Goal: Navigation & Orientation: Find specific page/section

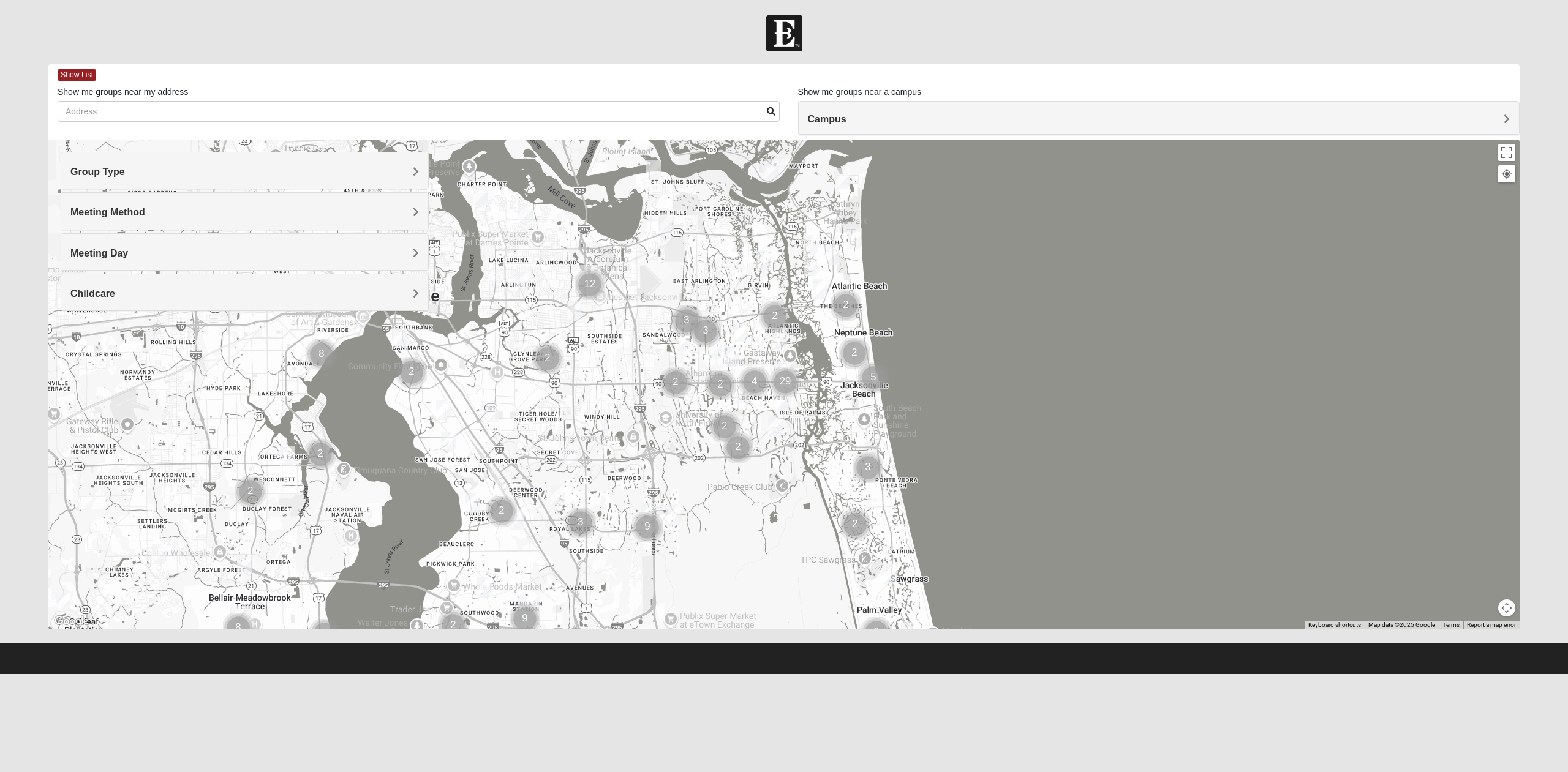
click at [297, 172] on h4 "Group Type" at bounding box center [245, 172] width 349 height 11
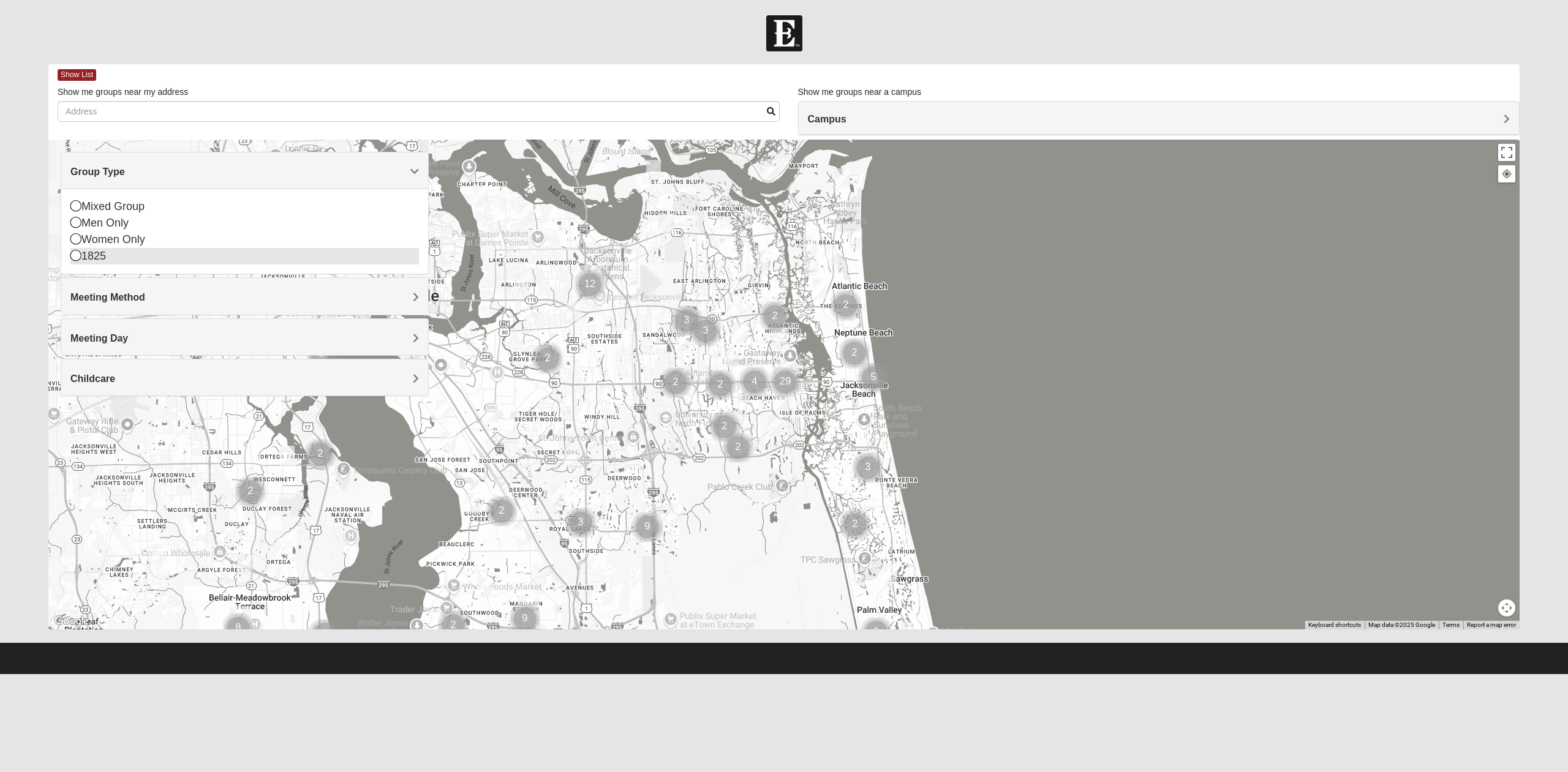
click at [105, 257] on div "1825" at bounding box center [245, 256] width 349 height 16
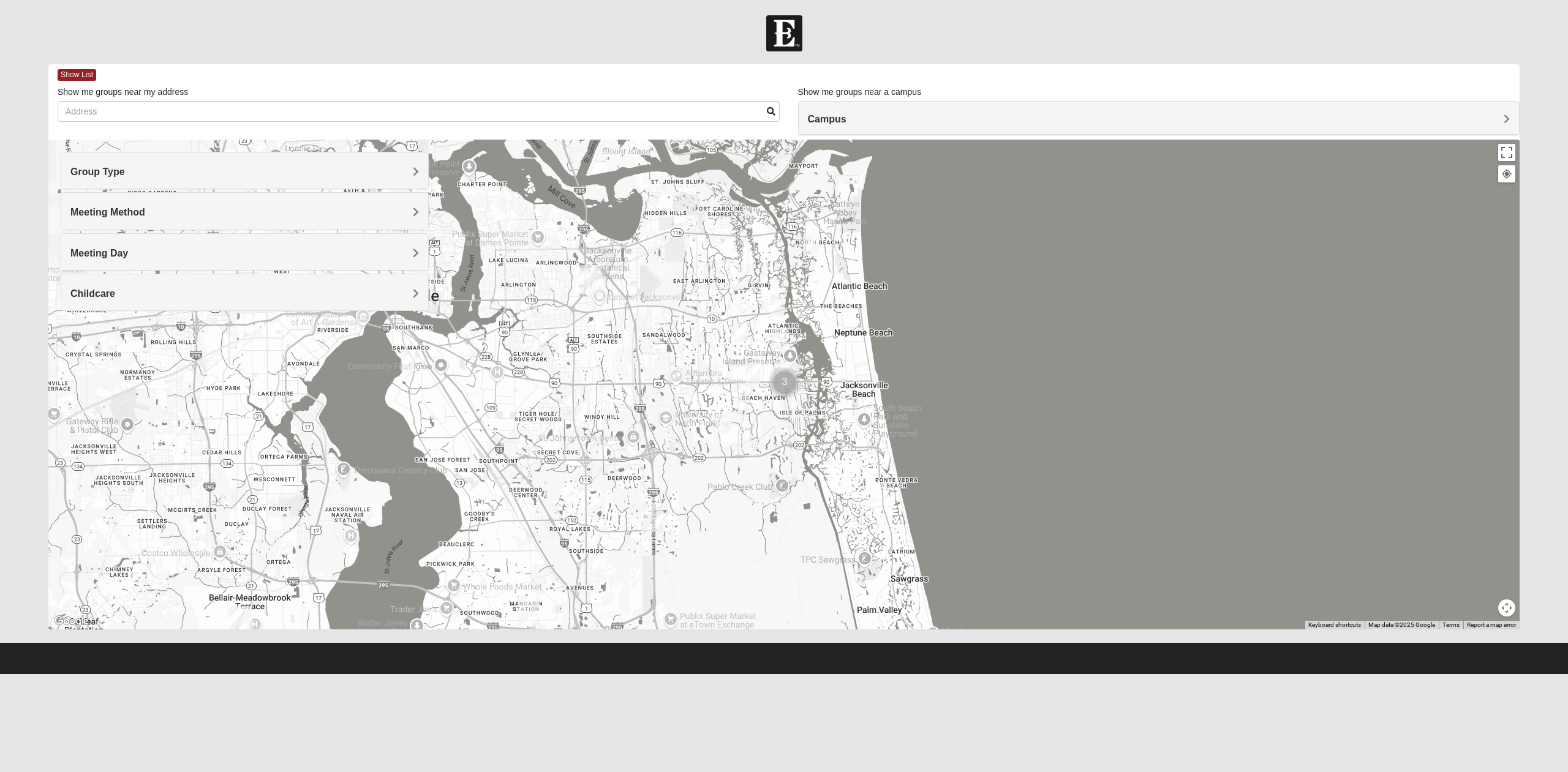
click at [519, 441] on div at bounding box center [784, 384] width 1471 height 490
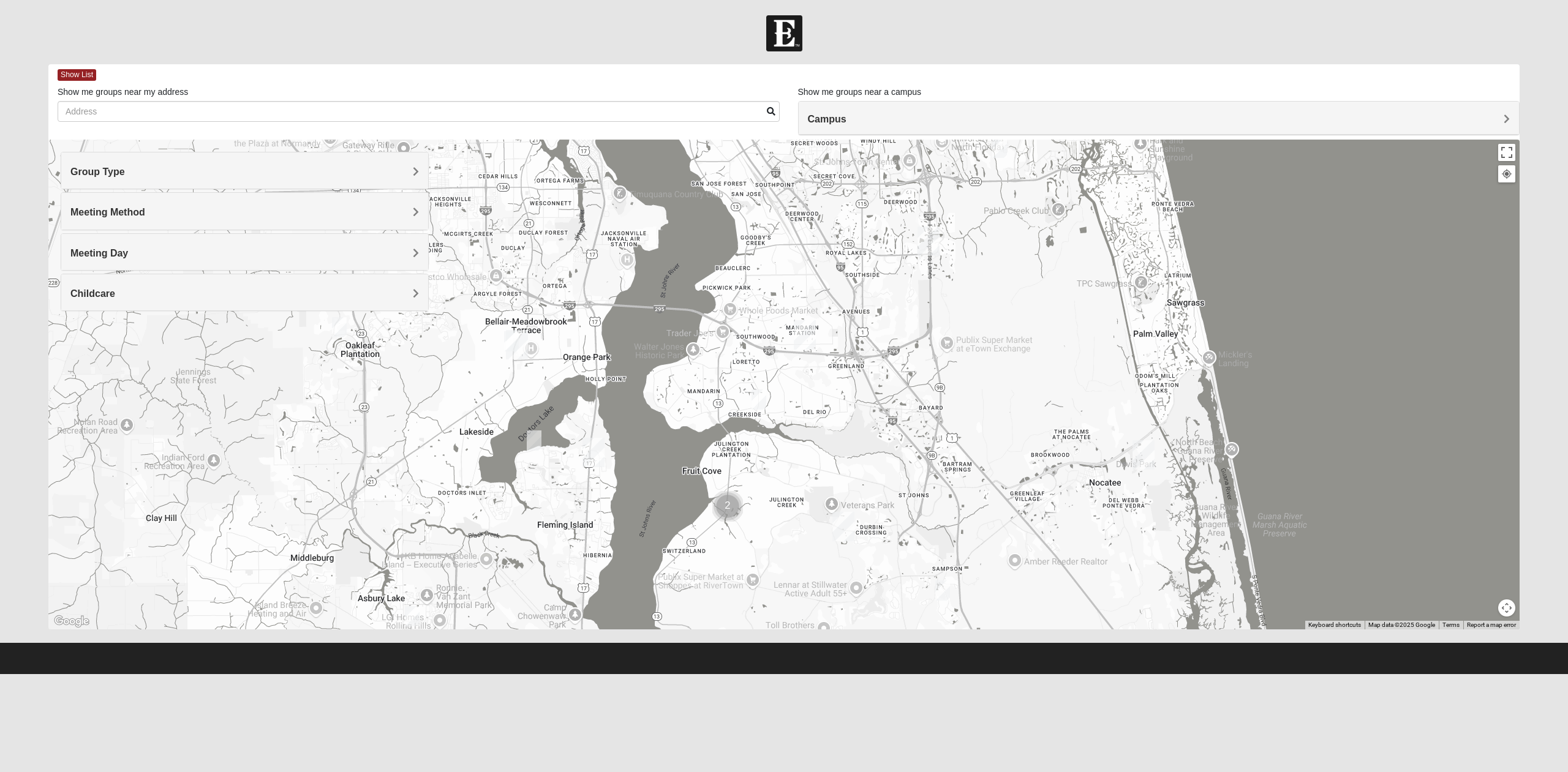
drag, startPoint x: 508, startPoint y: 482, endPoint x: 774, endPoint y: 232, distance: 365.0
click at [774, 232] on div at bounding box center [784, 384] width 1471 height 490
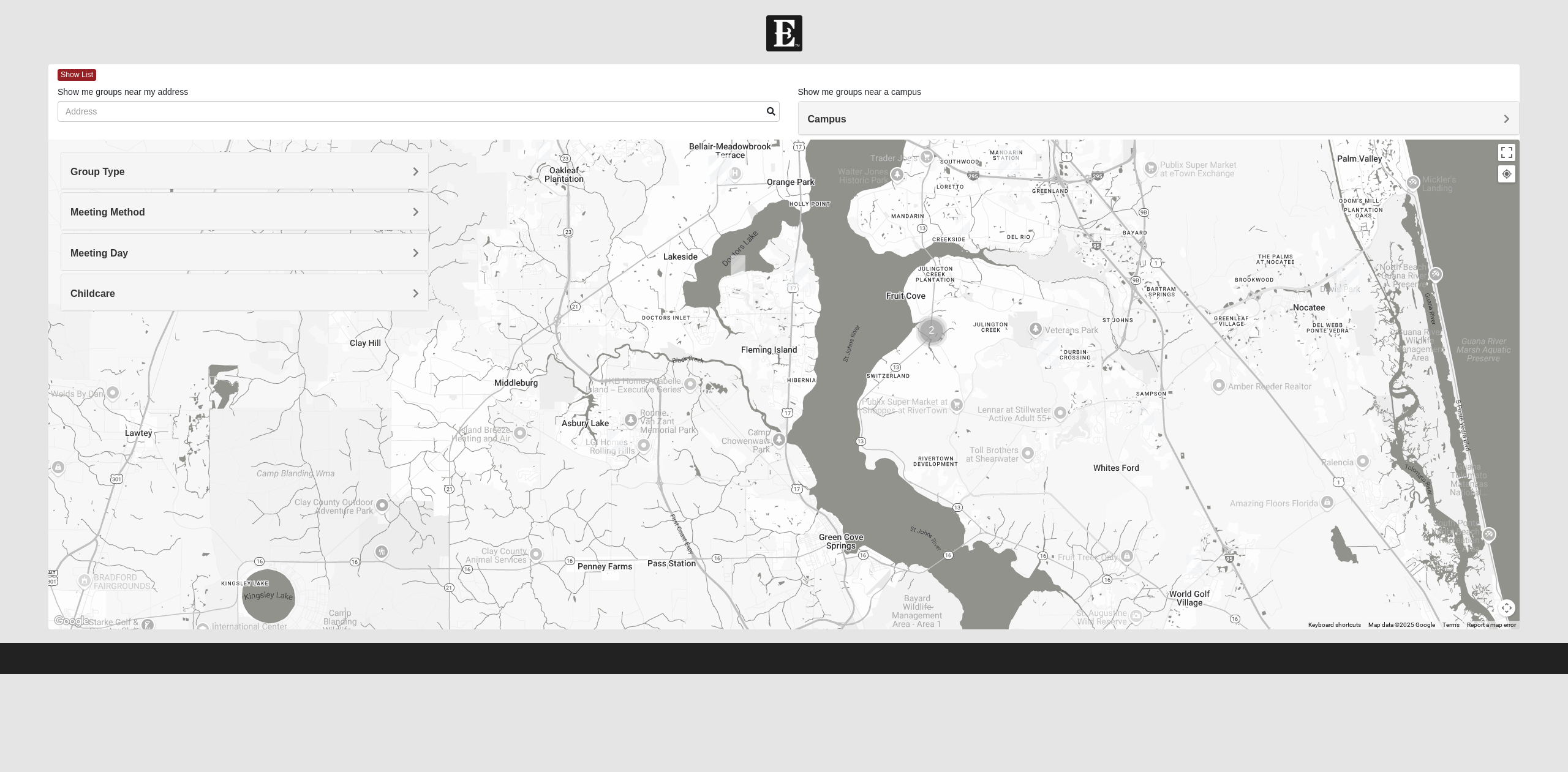
drag, startPoint x: 561, startPoint y: 390, endPoint x: 765, endPoint y: 215, distance: 268.8
click at [765, 215] on div at bounding box center [784, 384] width 1471 height 490
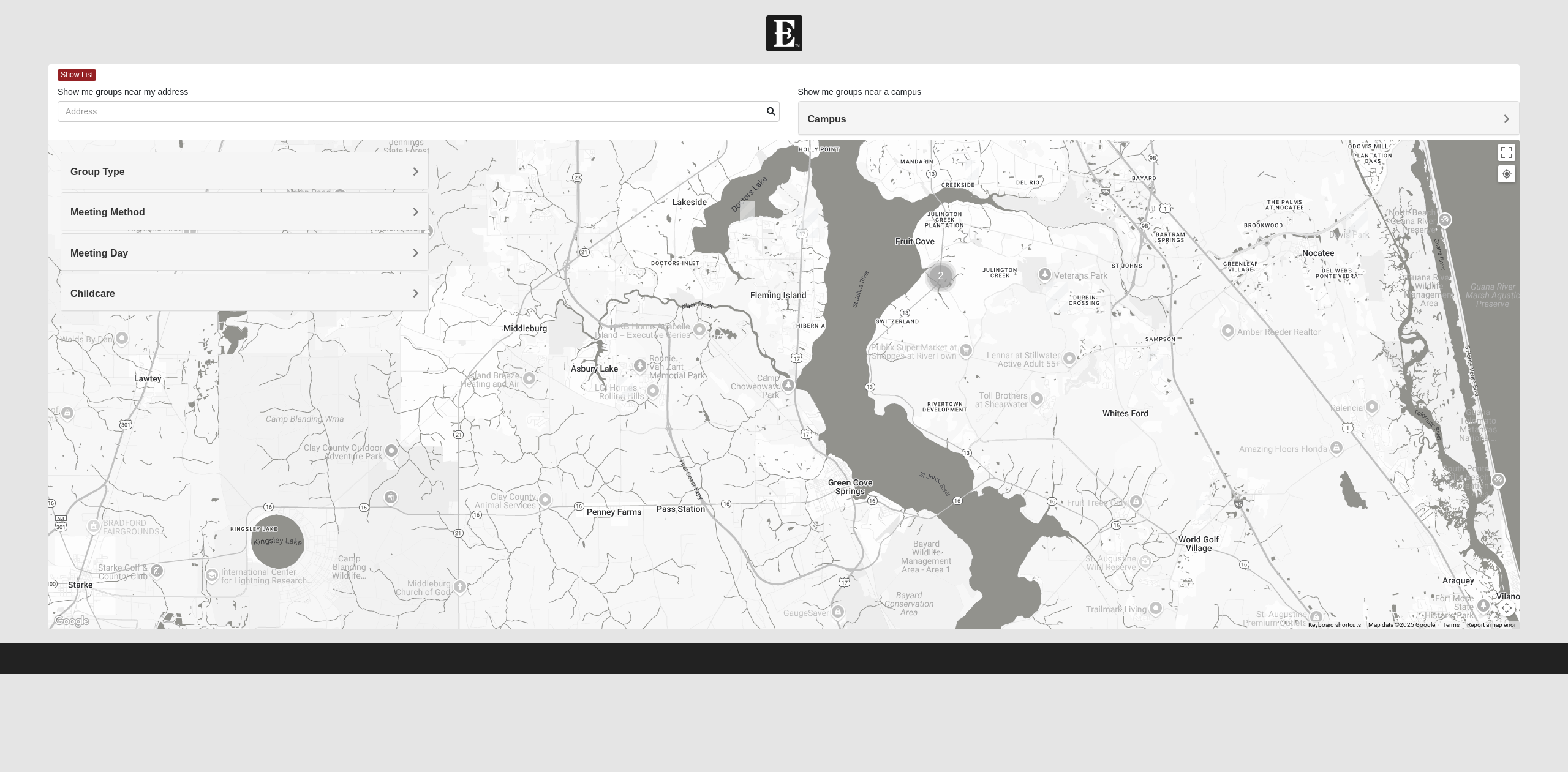
drag, startPoint x: 718, startPoint y: 438, endPoint x: 728, endPoint y: 383, distance: 55.9
click at [728, 383] on div at bounding box center [784, 384] width 1471 height 490
click at [626, 382] on img "1825 Mixed Fennell 32043" at bounding box center [626, 385] width 15 height 20
click at [563, 353] on span "Learn More" at bounding box center [547, 350] width 51 height 13
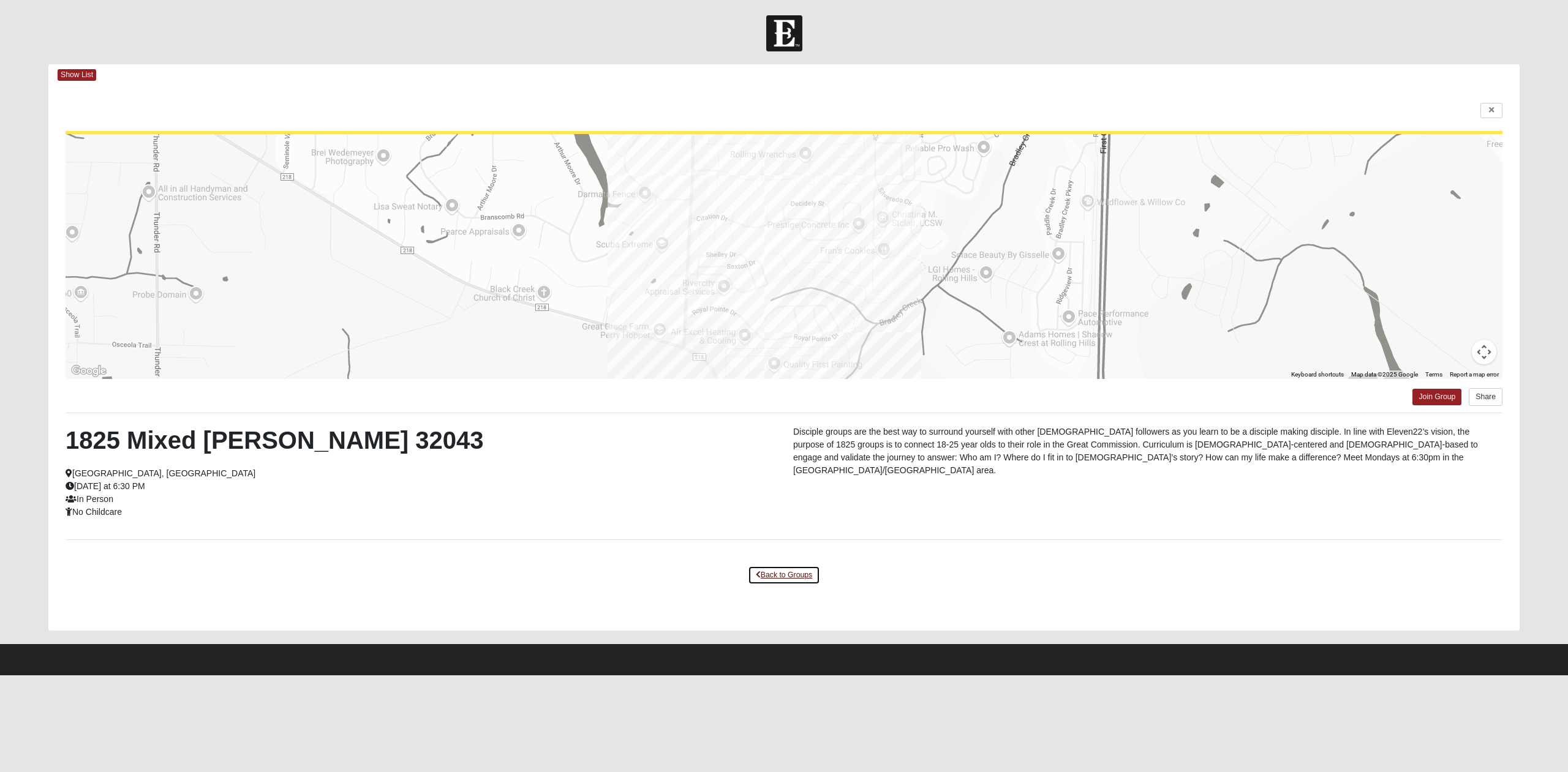
click at [784, 573] on link "Back to Groups" at bounding box center [784, 575] width 72 height 19
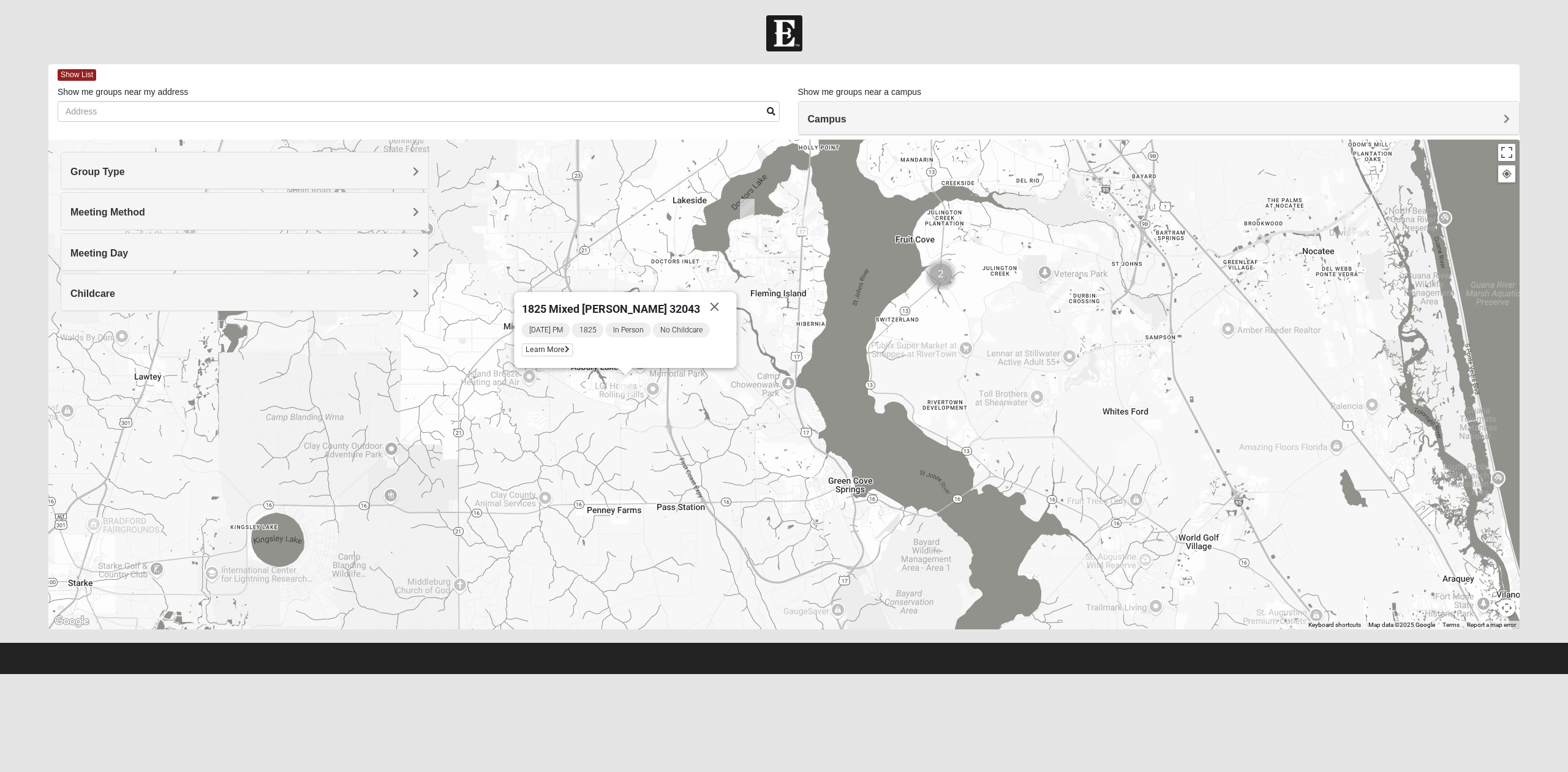
click at [719, 417] on div "1825 Mixed Fennell 32043 Monday PM 1825 In Person No Childcare Learn More" at bounding box center [784, 384] width 1471 height 490
click at [707, 307] on button "Close" at bounding box center [715, 307] width 30 height 30
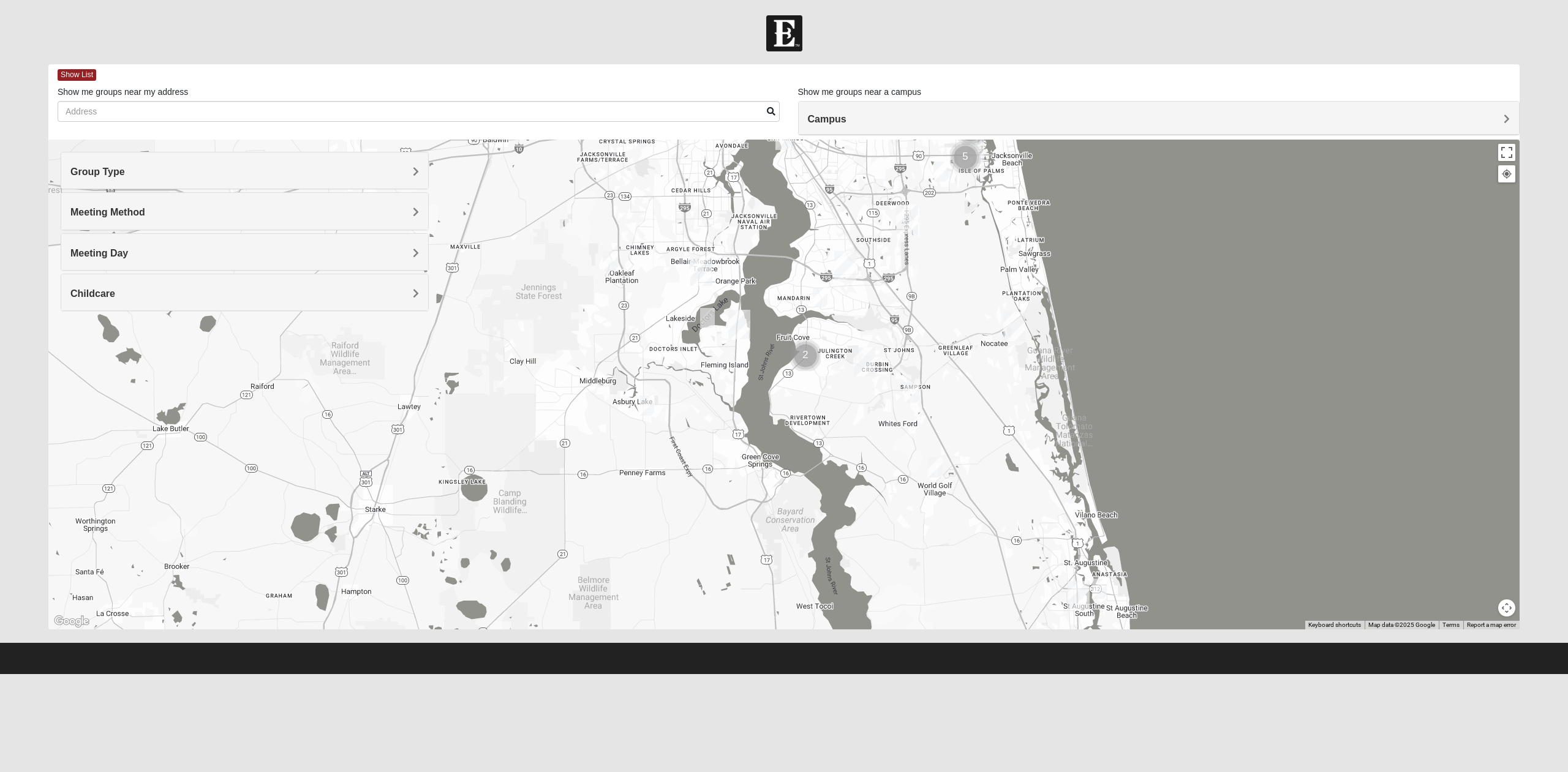
drag, startPoint x: 684, startPoint y: 286, endPoint x: 682, endPoint y: 395, distance: 109.0
click at [682, 395] on div at bounding box center [784, 384] width 1471 height 490
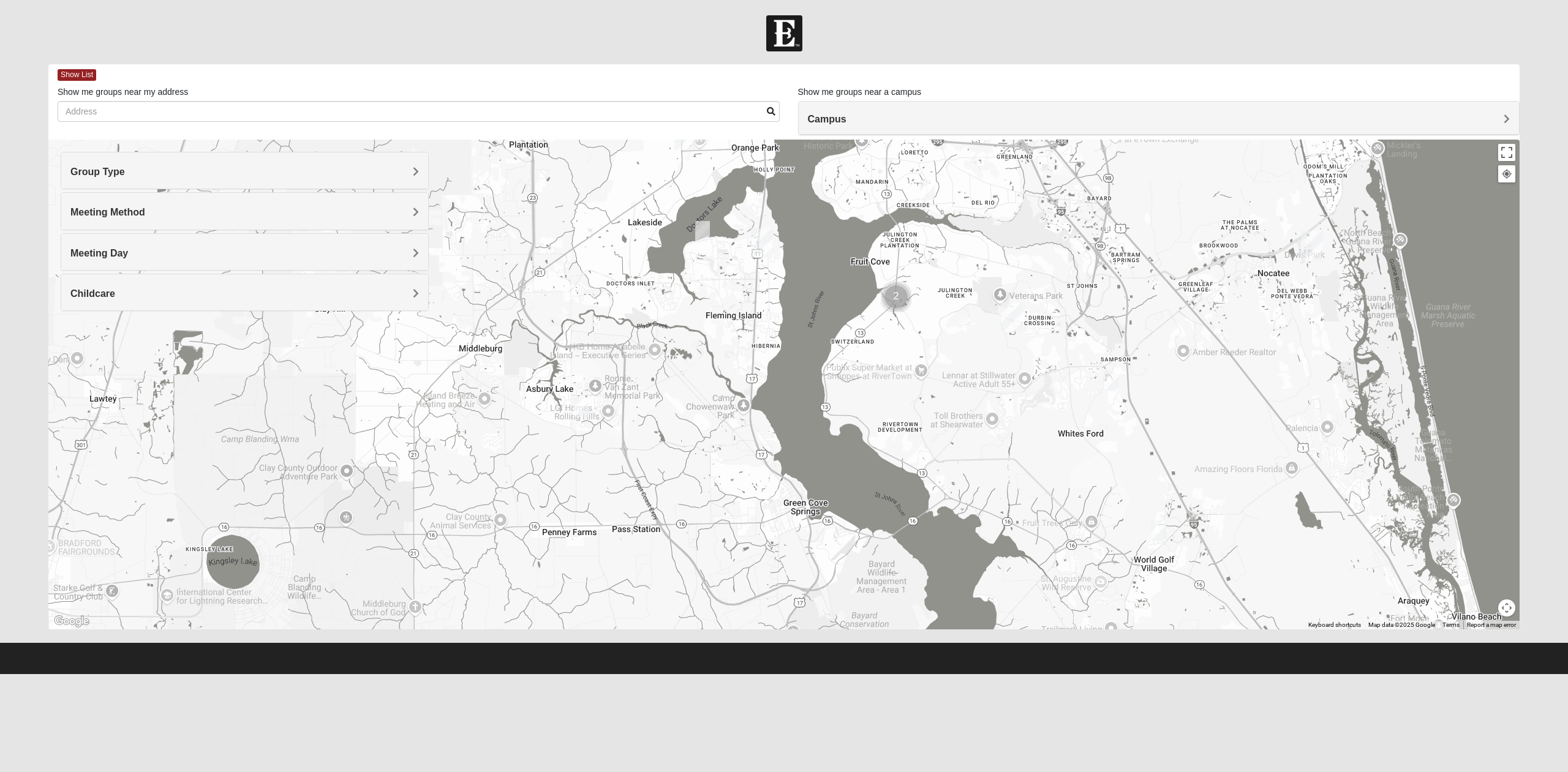
click at [701, 231] on img "1825 Mixed Suggs 32068" at bounding box center [703, 231] width 15 height 20
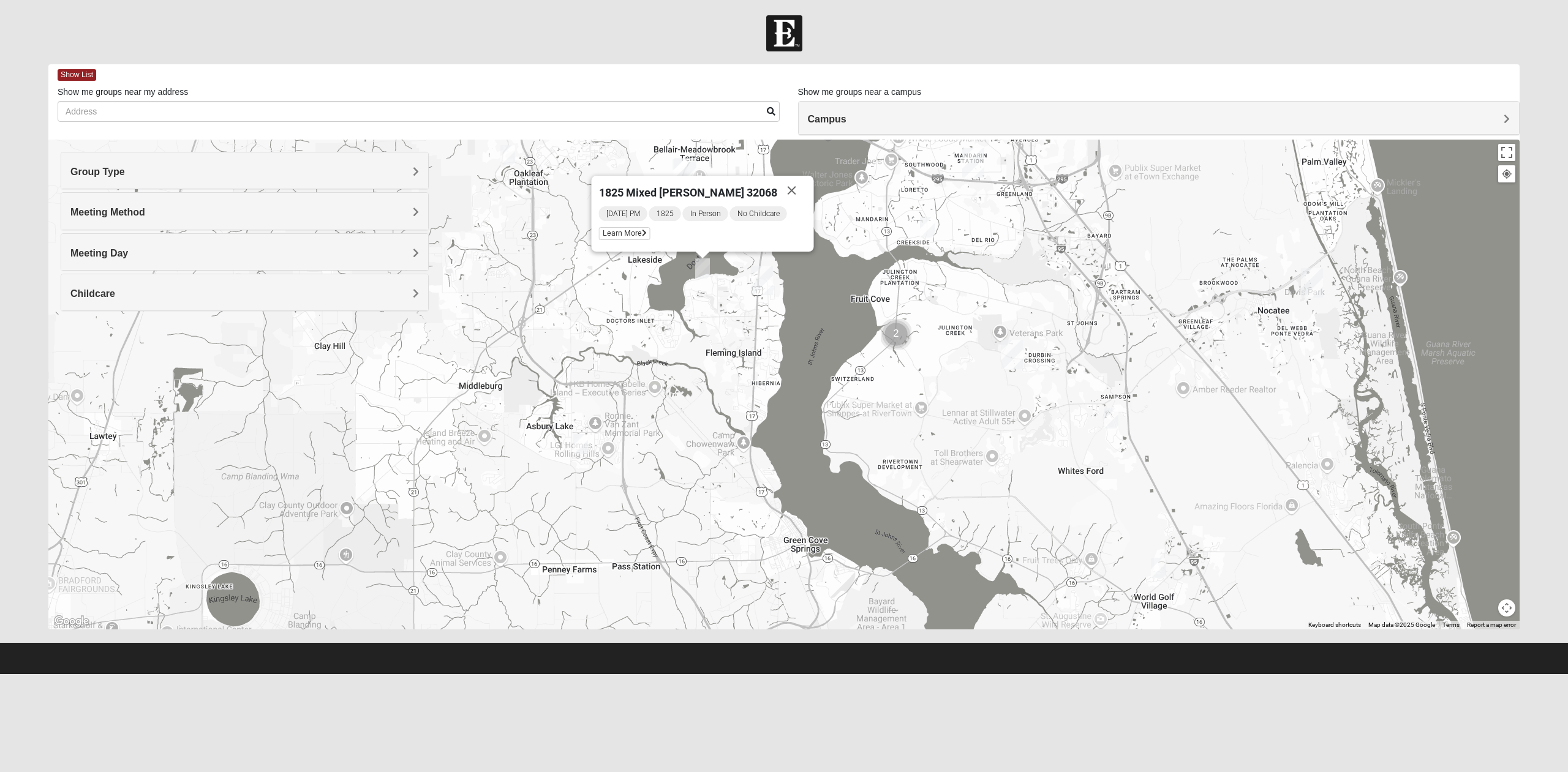
click at [695, 365] on div "1825 Mixed Suggs 32068 Monday PM 1825 In Person No Childcare Learn More" at bounding box center [784, 384] width 1471 height 490
click at [785, 192] on button "Close" at bounding box center [792, 190] width 30 height 30
click at [272, 173] on h4 "Group Type" at bounding box center [245, 172] width 349 height 11
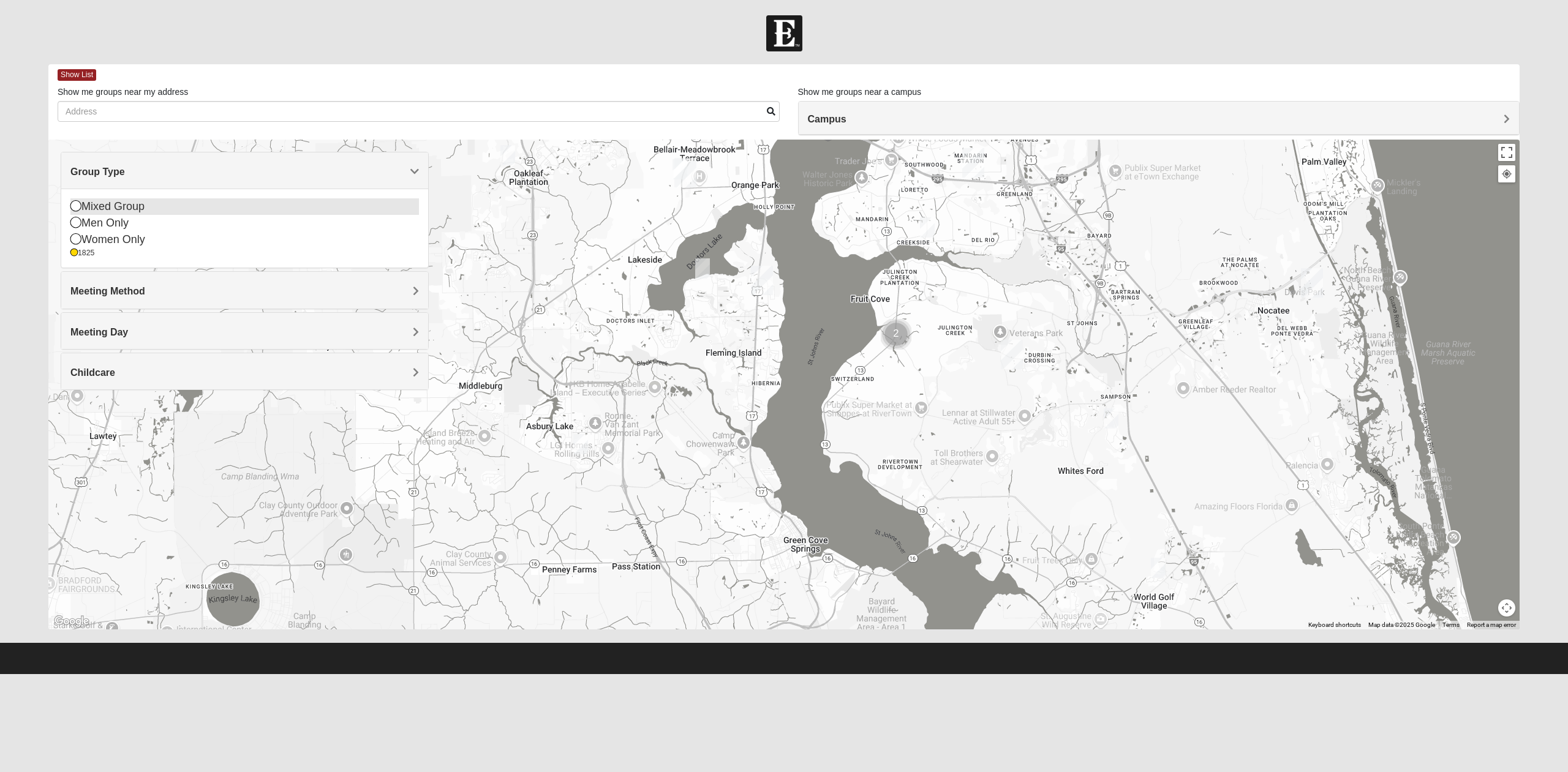
click at [76, 203] on icon at bounding box center [76, 205] width 11 height 11
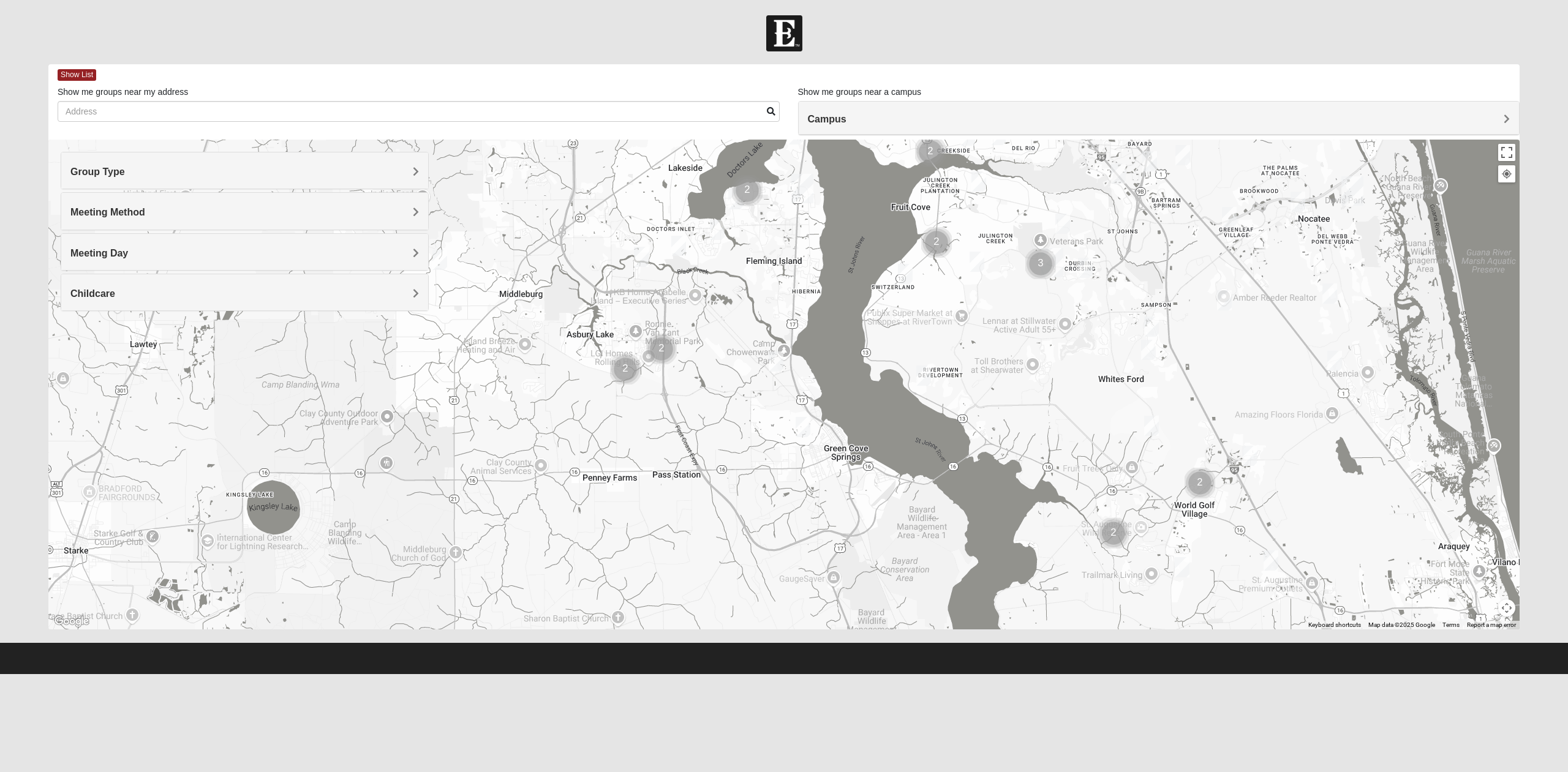
drag, startPoint x: 679, startPoint y: 438, endPoint x: 721, endPoint y: 346, distance: 101.1
click at [721, 346] on div at bounding box center [784, 384] width 1471 height 490
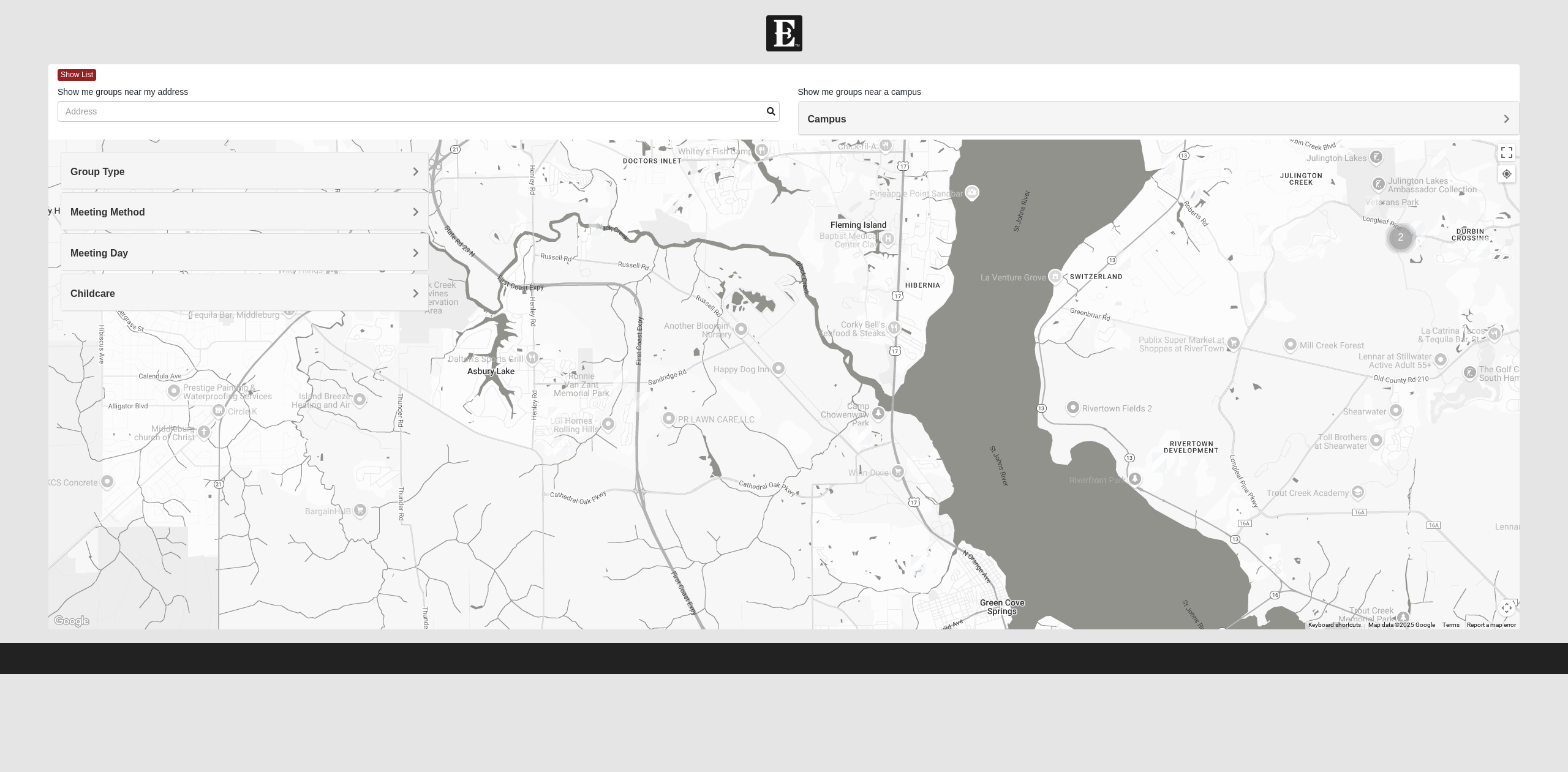
drag, startPoint x: 757, startPoint y: 265, endPoint x: 790, endPoint y: 333, distance: 75.6
click at [790, 333] on div at bounding box center [784, 384] width 1471 height 490
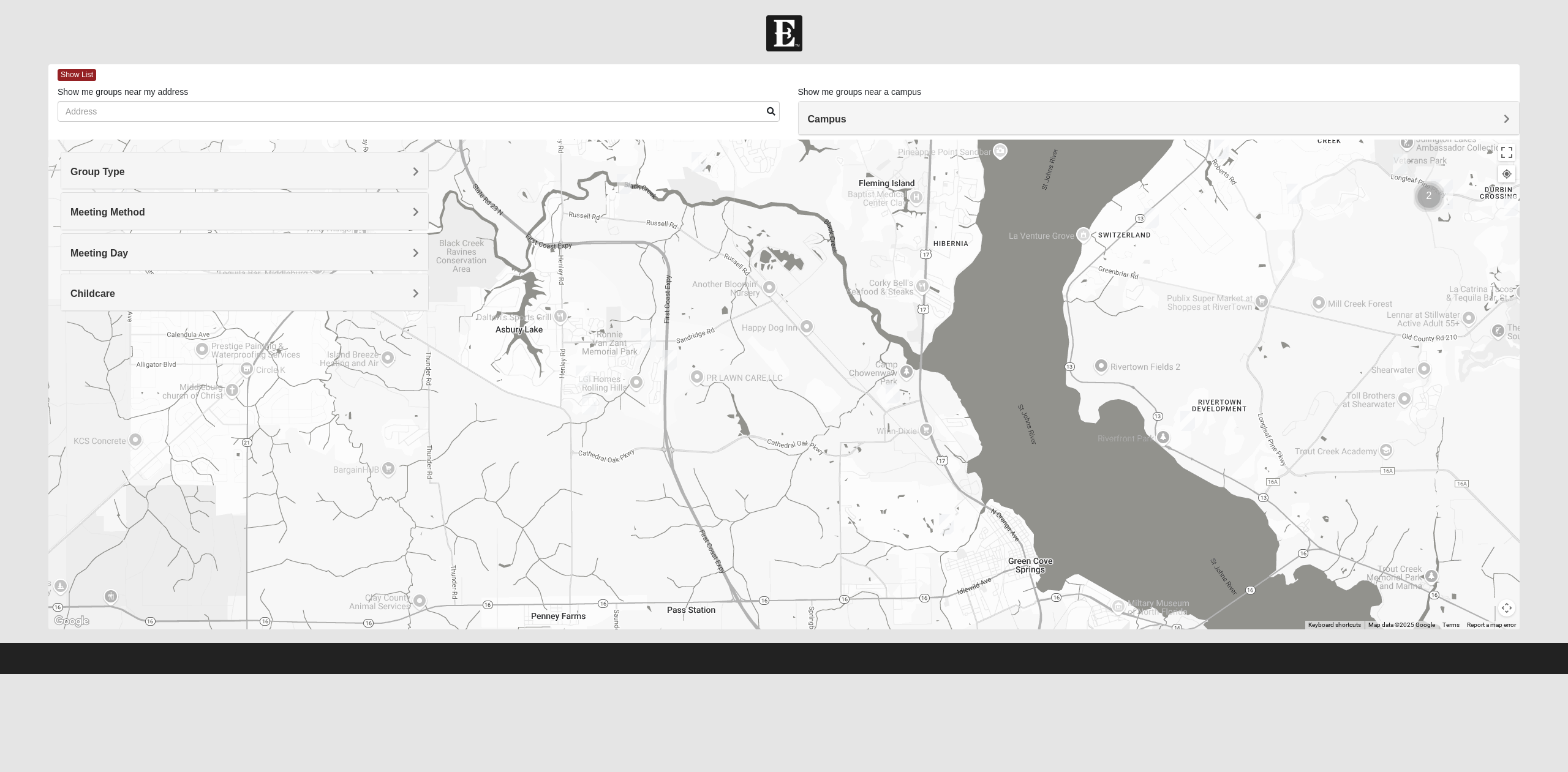
drag, startPoint x: 701, startPoint y: 406, endPoint x: 732, endPoint y: 360, distance: 55.5
click at [732, 360] on div at bounding box center [784, 384] width 1471 height 490
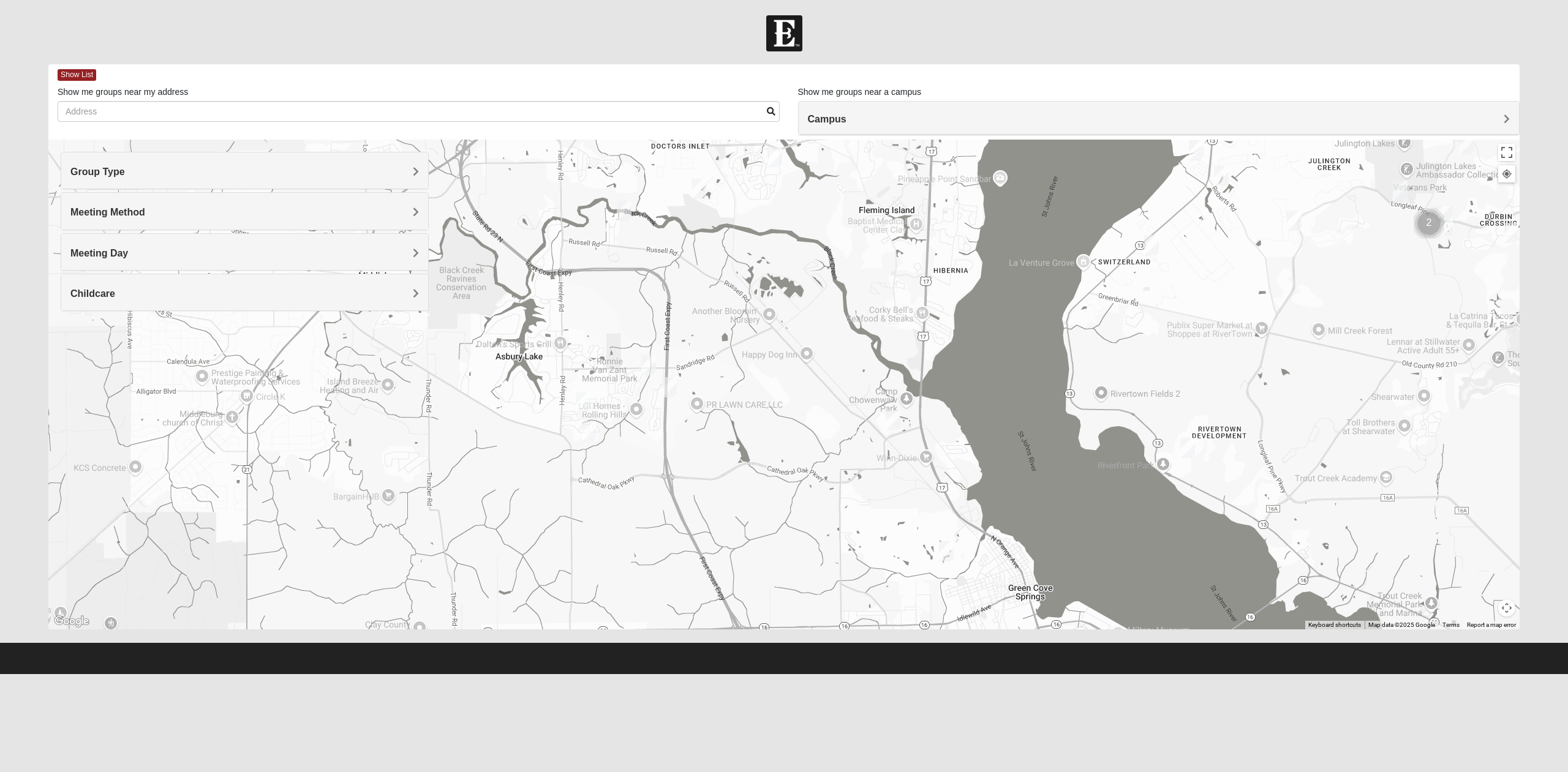
drag, startPoint x: 711, startPoint y: 287, endPoint x: 726, endPoint y: 351, distance: 65.7
click at [726, 353] on div at bounding box center [784, 384] width 1471 height 490
click at [255, 169] on h4 "Group Type" at bounding box center [245, 172] width 349 height 11
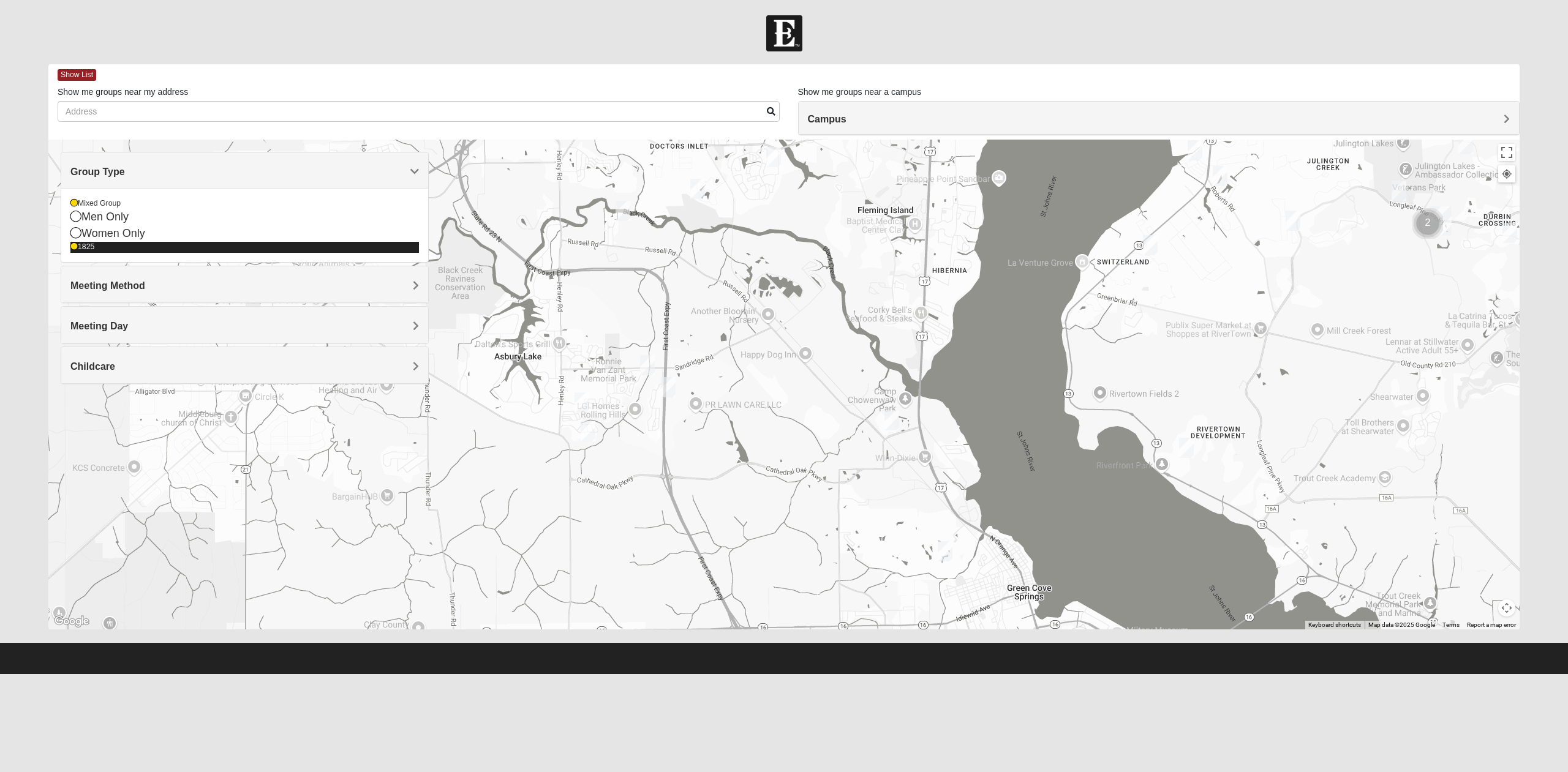
click at [76, 247] on icon at bounding box center [74, 247] width 7 height 7
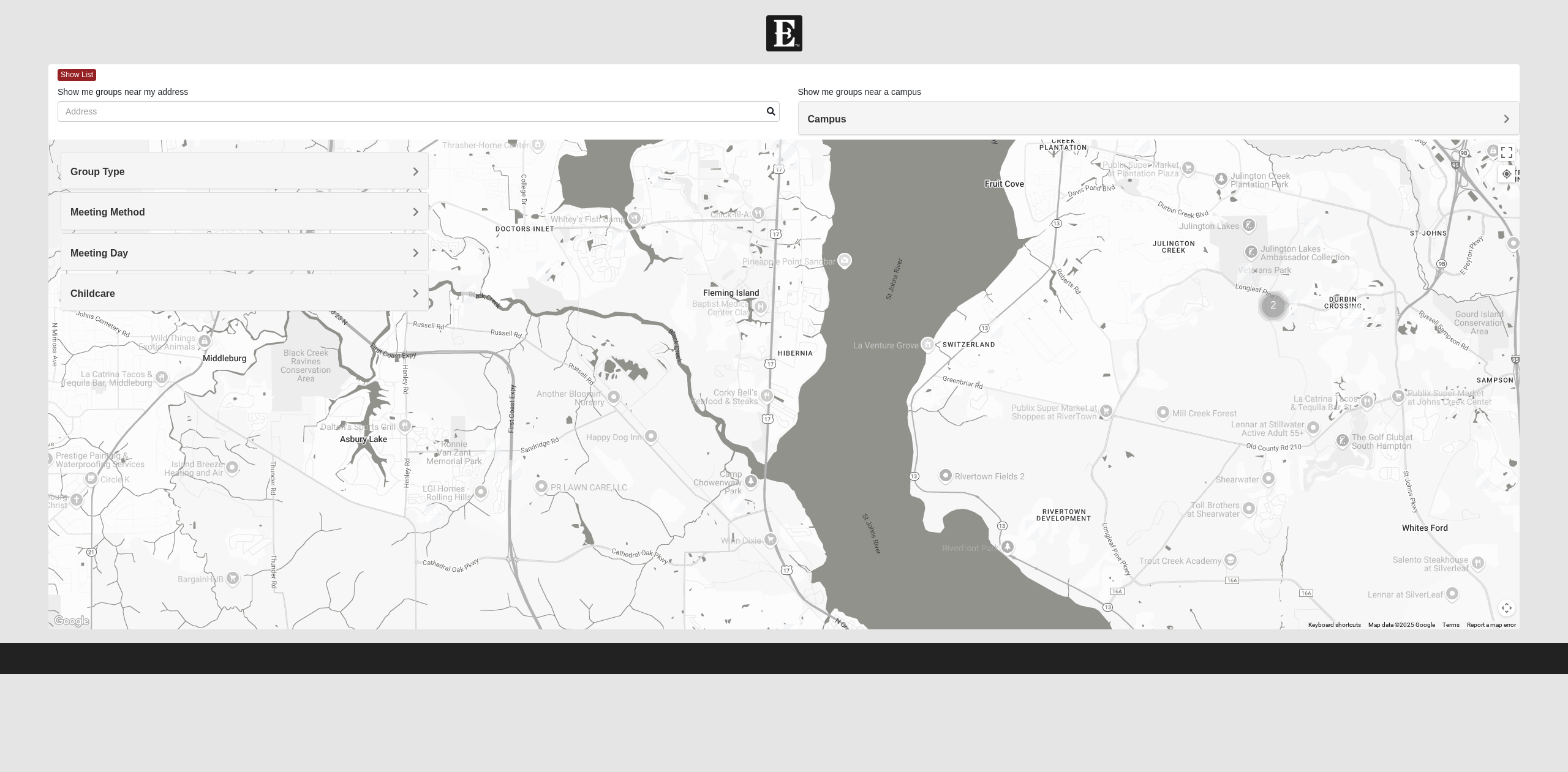
drag, startPoint x: 794, startPoint y: 301, endPoint x: 638, endPoint y: 383, distance: 176.2
click at [638, 383] on div at bounding box center [784, 384] width 1471 height 490
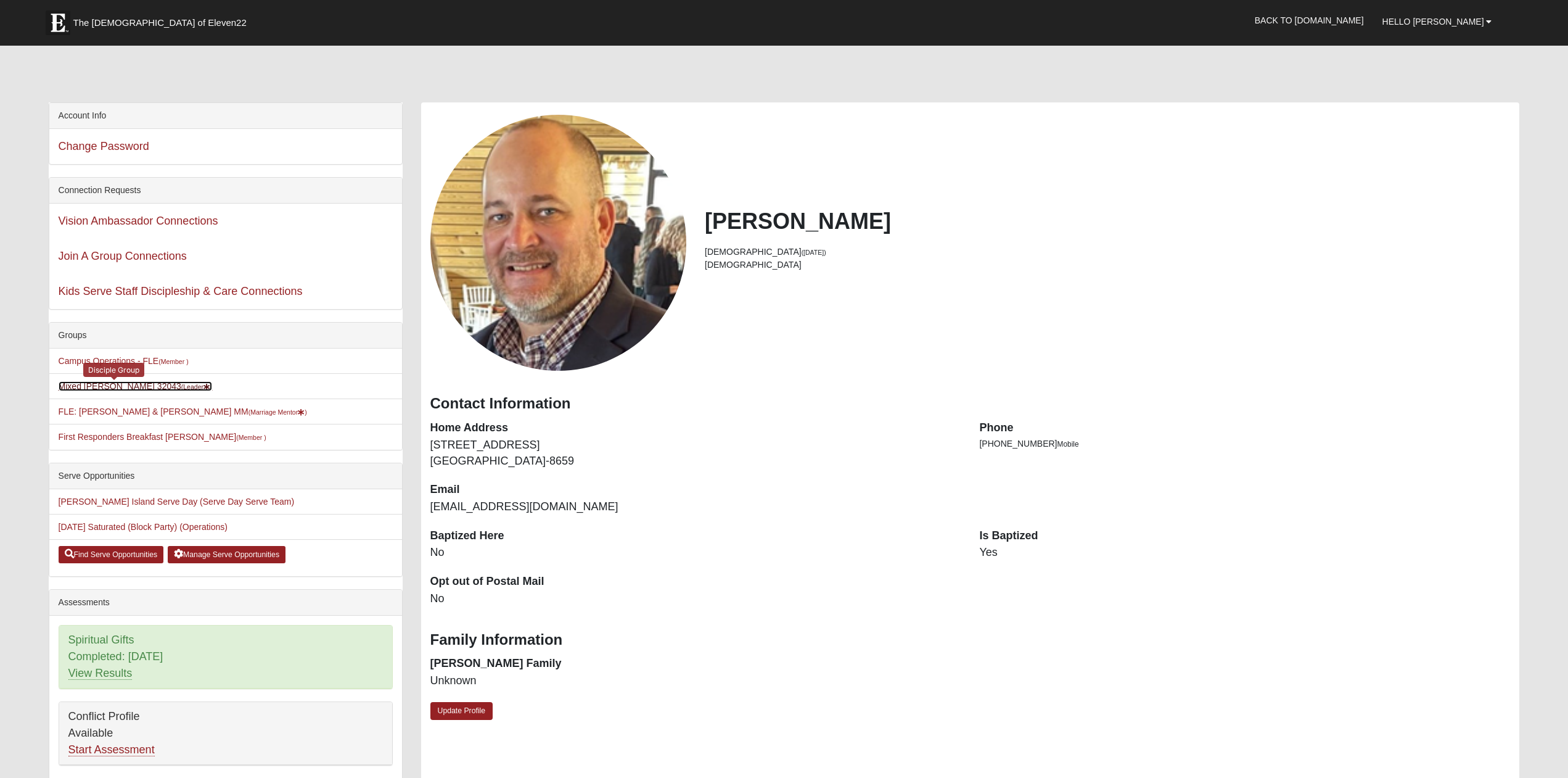
click at [124, 387] on link "Mixed Yoder 32043 (Leader )" at bounding box center [135, 386] width 154 height 10
drag, startPoint x: 58, startPoint y: 336, endPoint x: 92, endPoint y: 340, distance: 34.2
click at [92, 340] on div "Groups" at bounding box center [226, 336] width 353 height 26
click at [141, 335] on div "Groups" at bounding box center [226, 336] width 353 height 26
click at [110, 386] on link "Mixed [PERSON_NAME] 32043 (Leader )" at bounding box center [135, 386] width 154 height 10
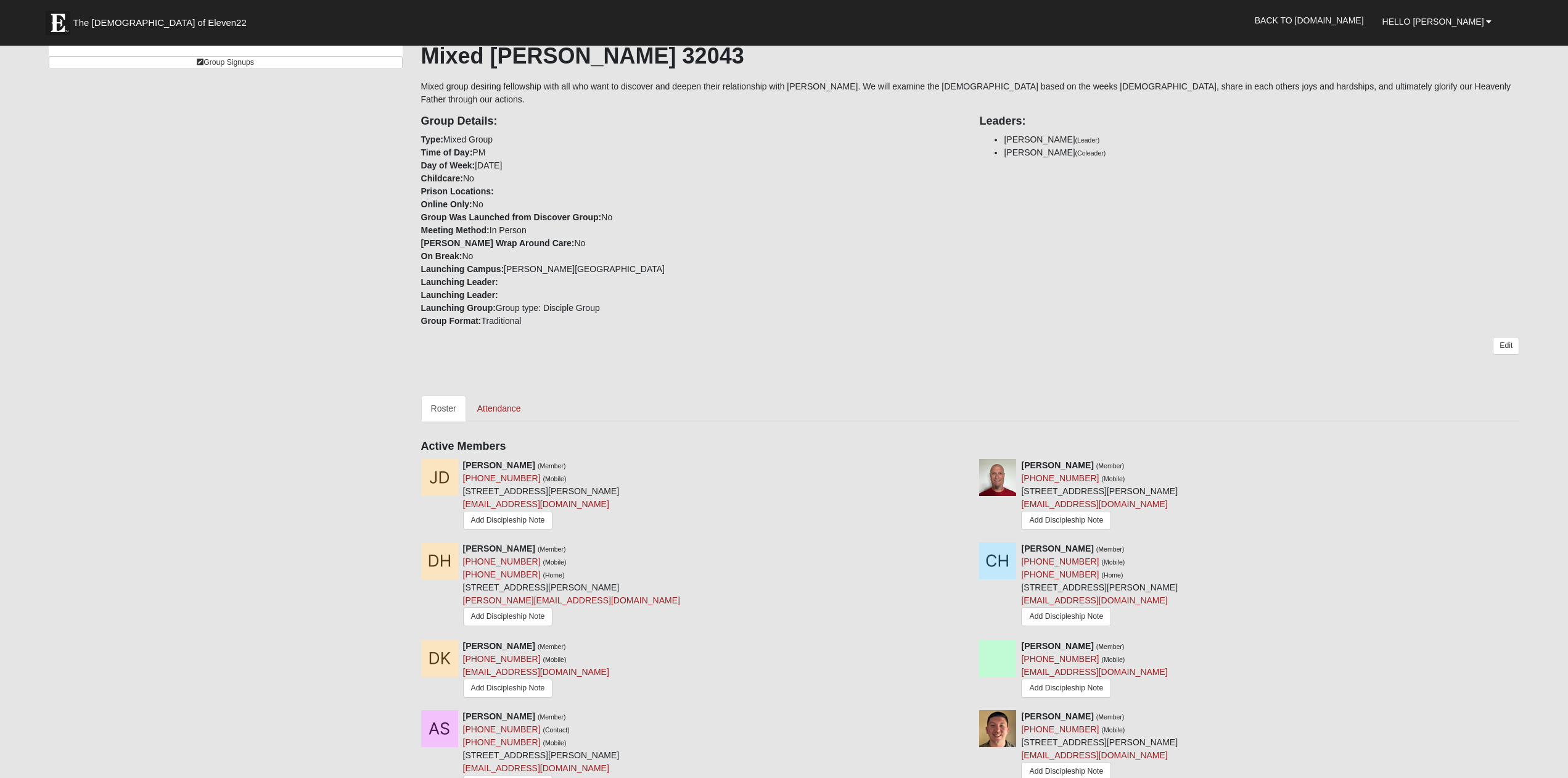
scroll to position [314, 0]
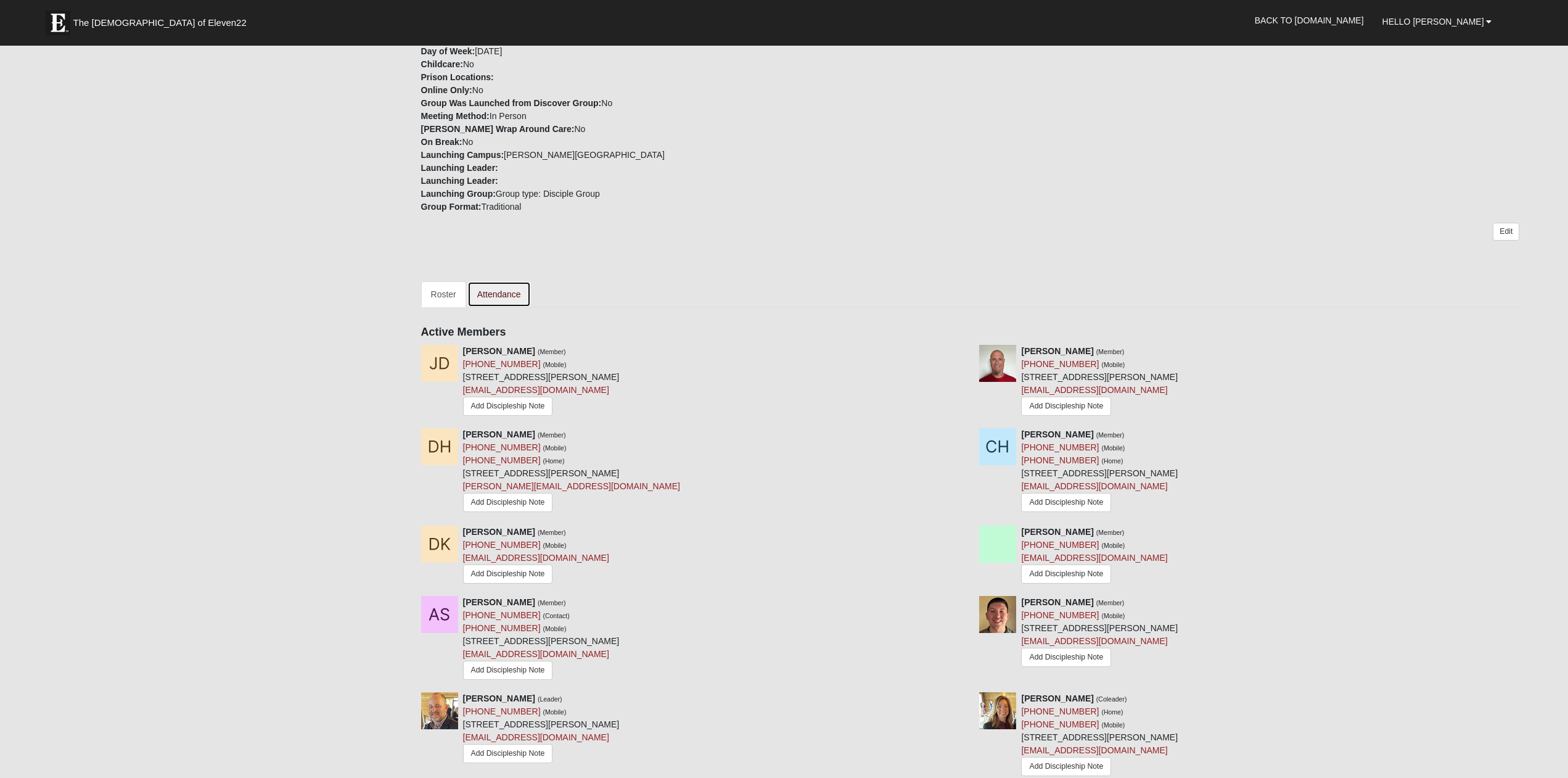
click at [496, 281] on link "Attendance" at bounding box center [499, 294] width 63 height 26
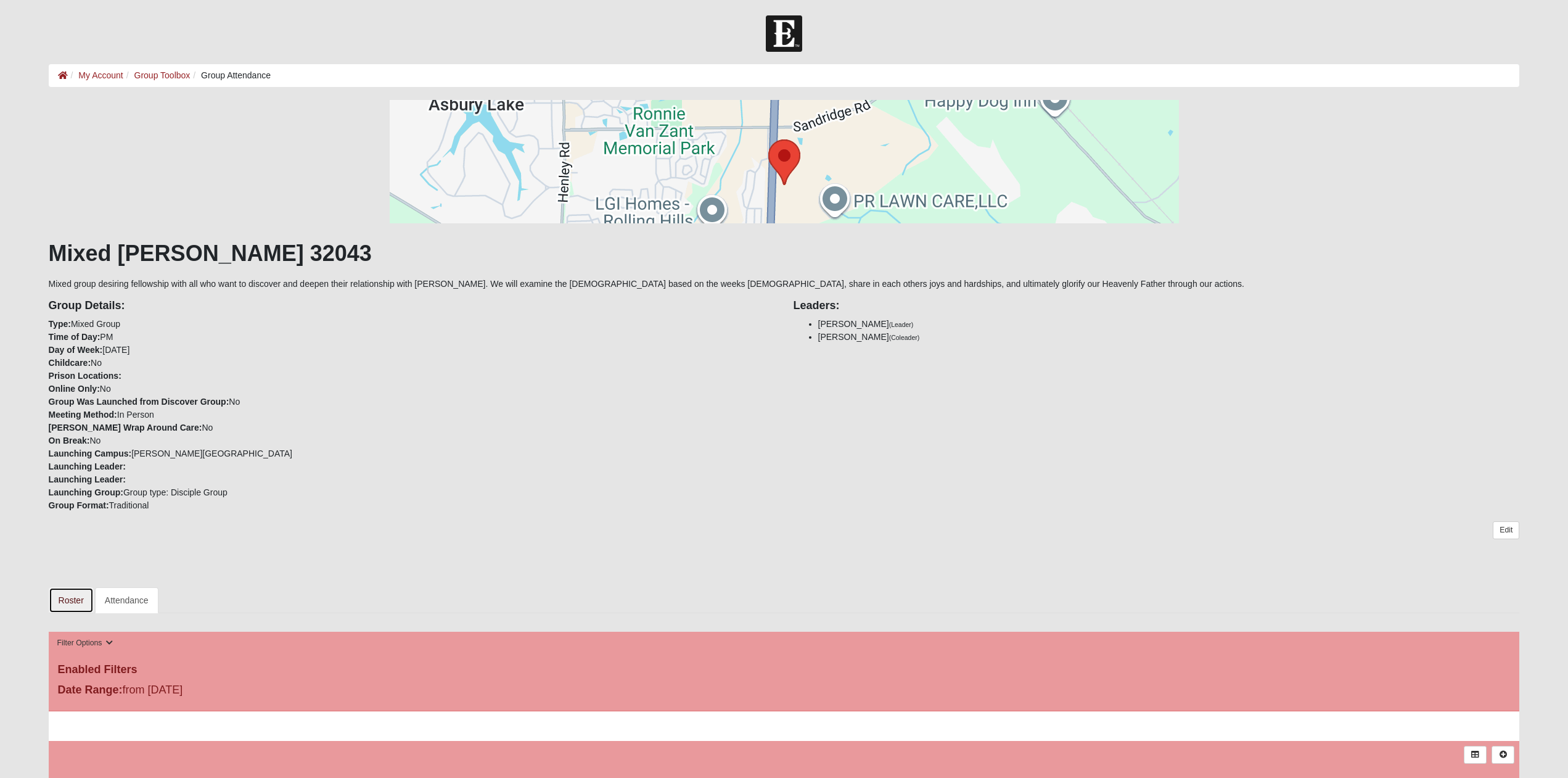
click at [65, 603] on link "Roster" at bounding box center [71, 600] width 45 height 26
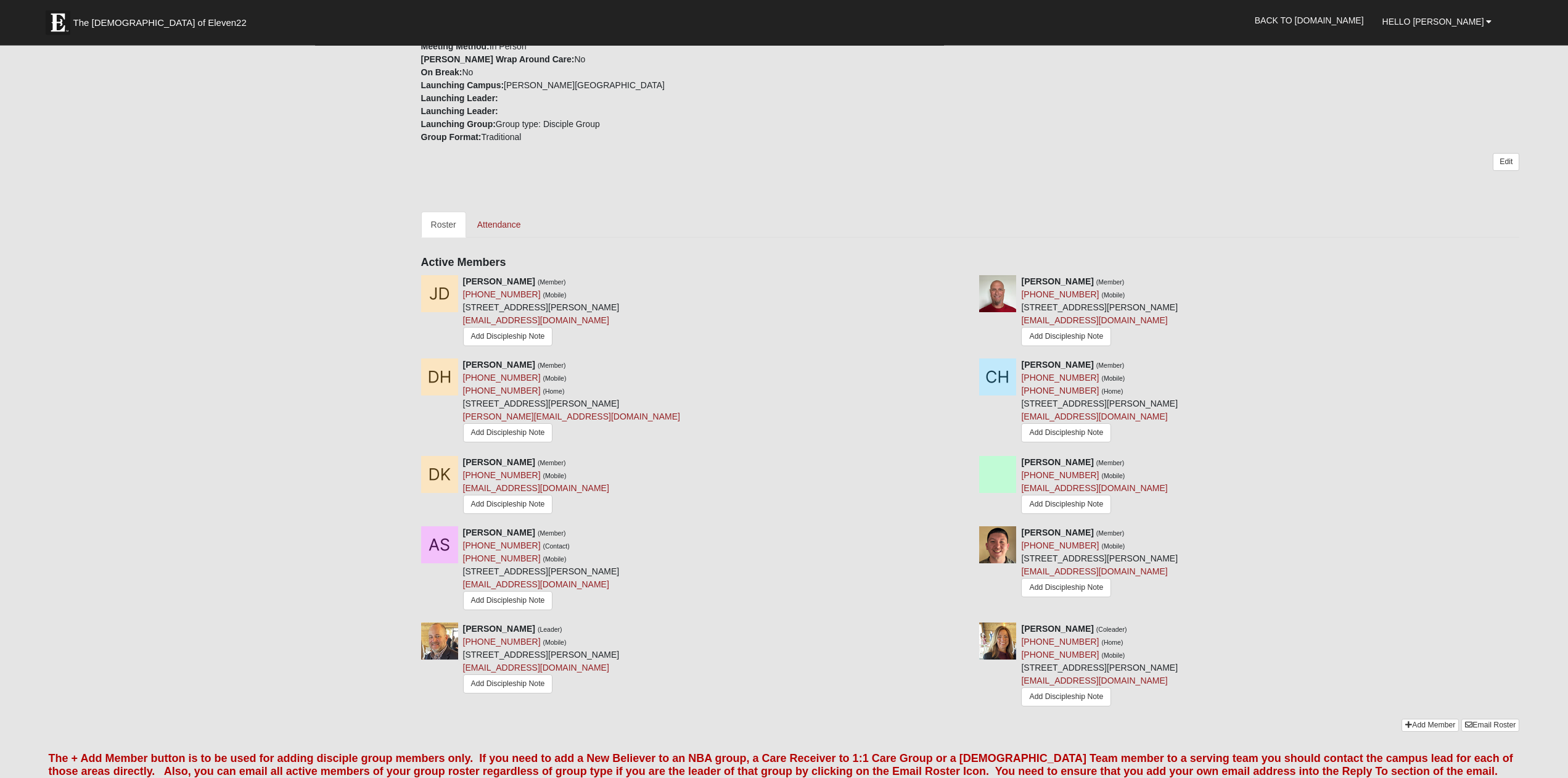
scroll to position [378, 0]
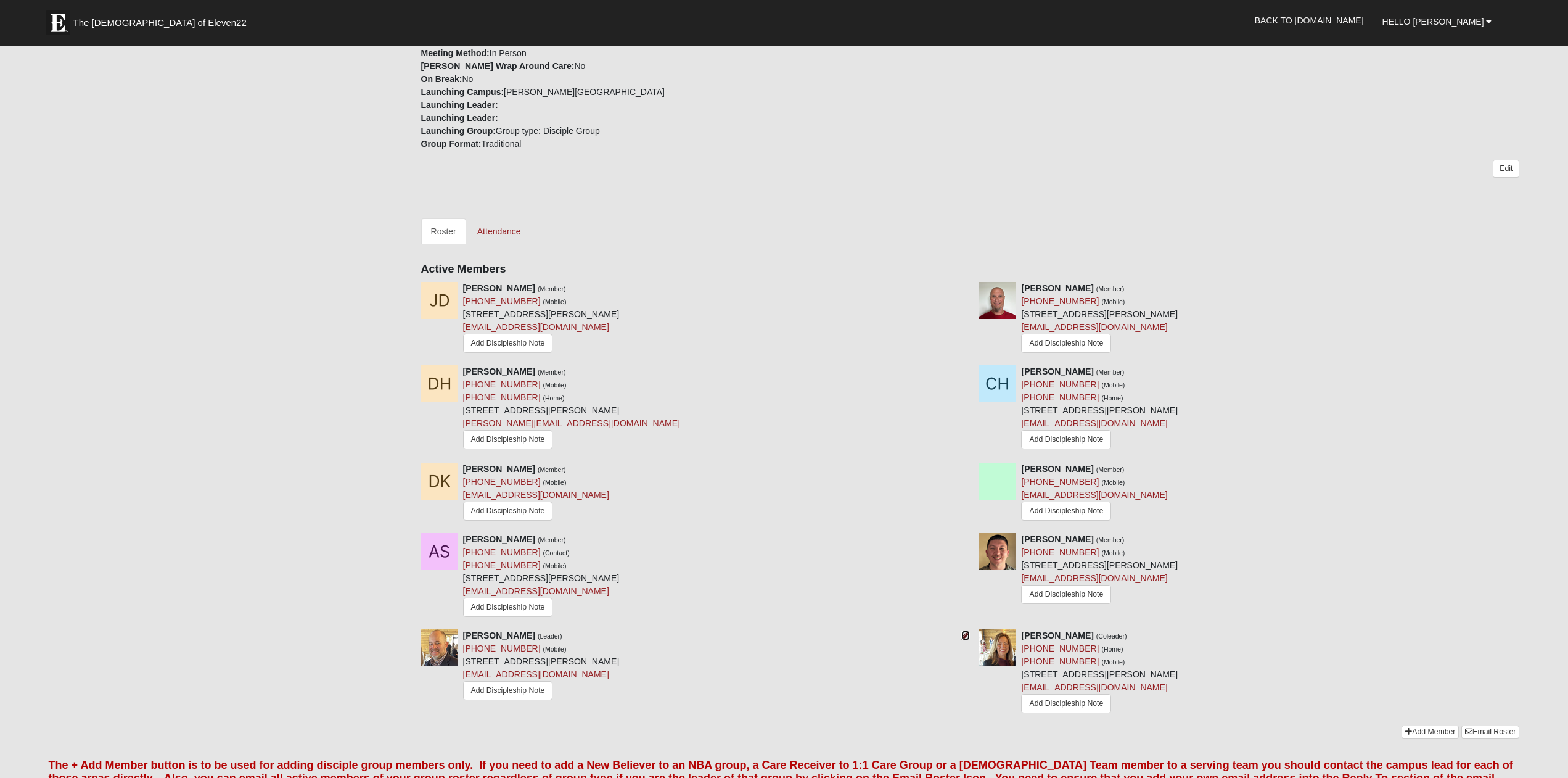
click at [963, 631] on icon at bounding box center [965, 635] width 9 height 9
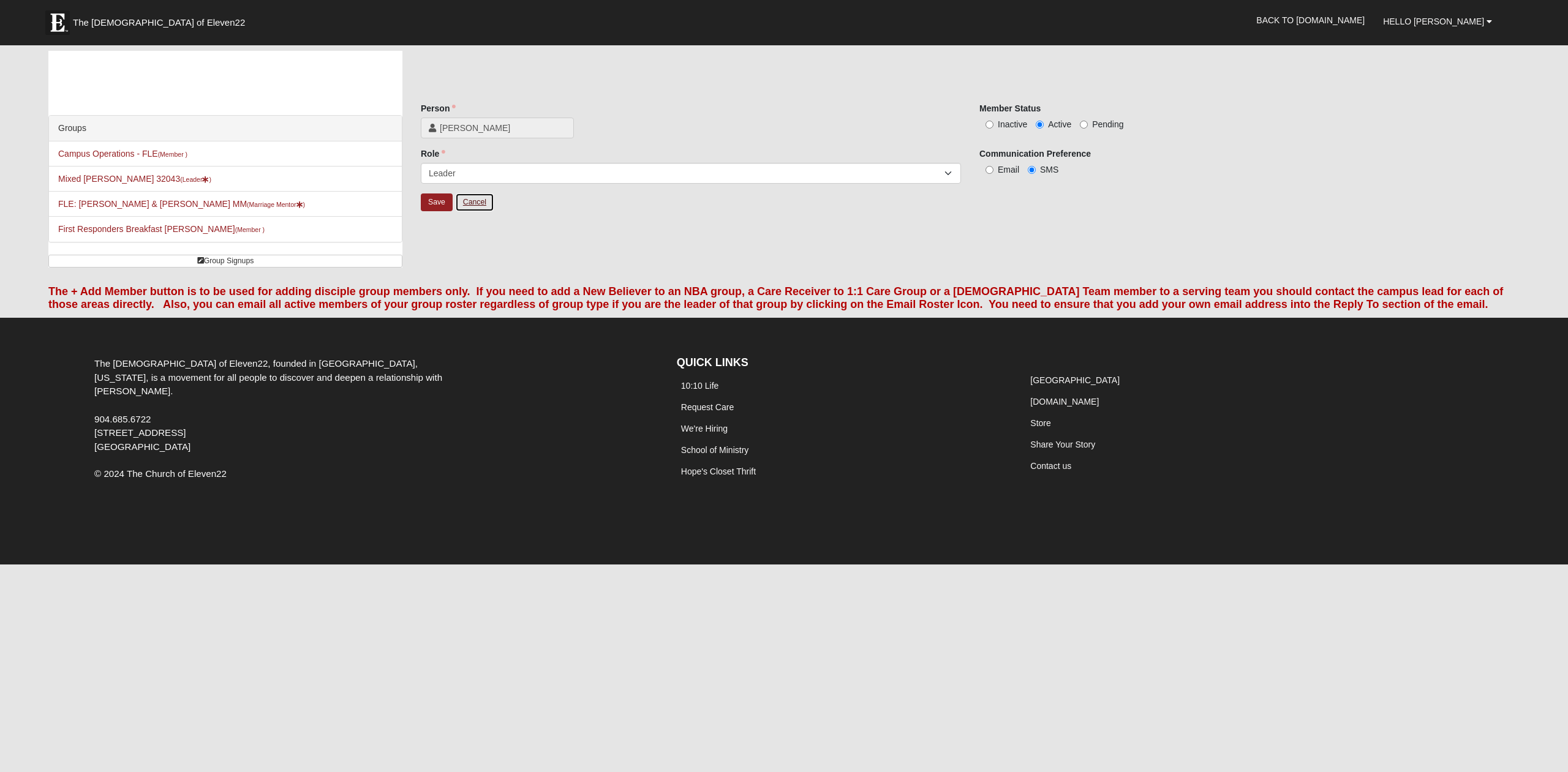
click at [481, 203] on link "Cancel" at bounding box center [475, 203] width 39 height 19
